Goal: Task Accomplishment & Management: Manage account settings

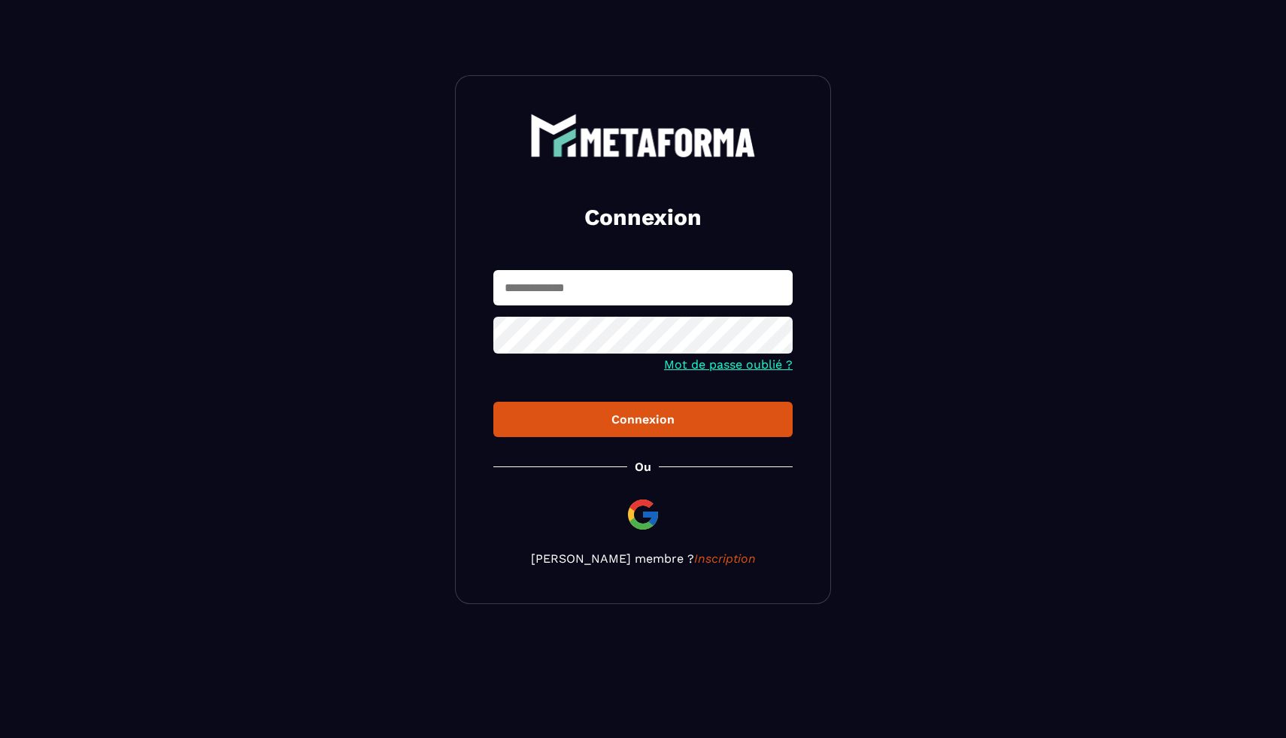
click at [626, 298] on input "text" at bounding box center [642, 287] width 299 height 35
type input "**********"
click at [596, 428] on button "Connexion" at bounding box center [642, 419] width 299 height 35
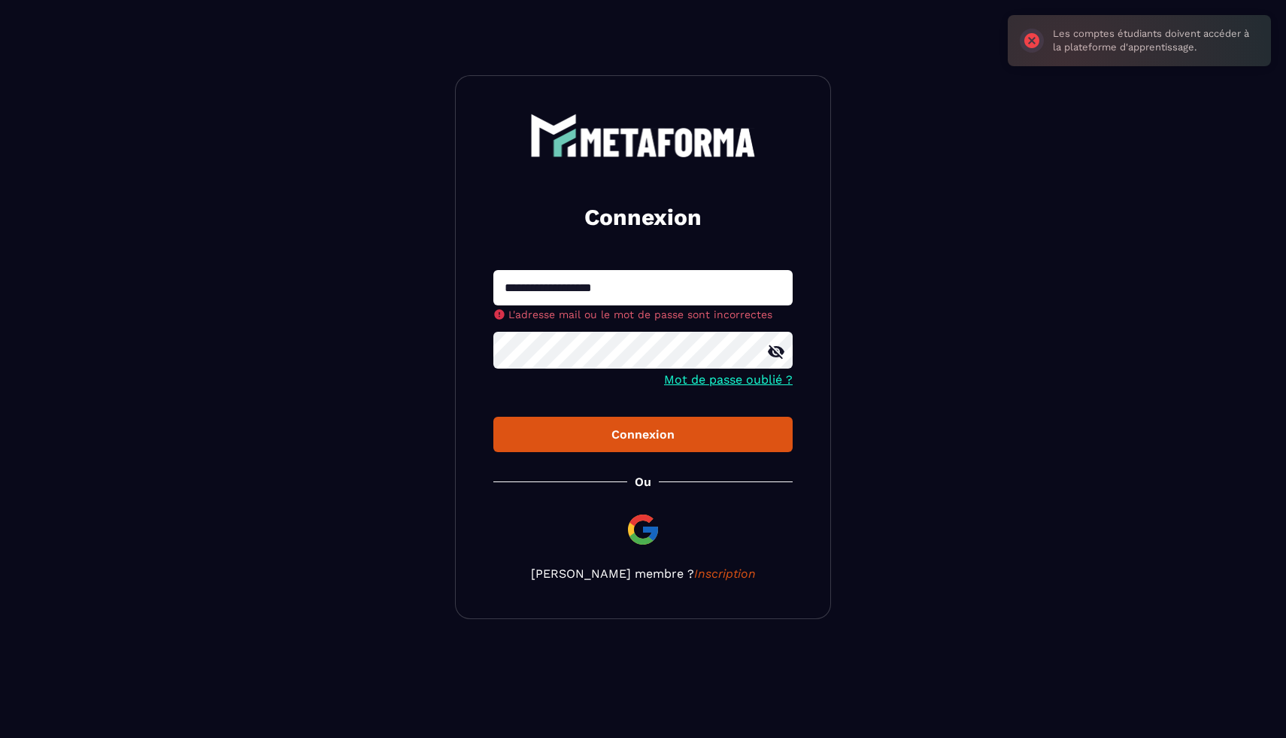
click at [596, 428] on button "Connexion" at bounding box center [642, 434] width 299 height 35
